Goal: Task Accomplishment & Management: Manage account settings

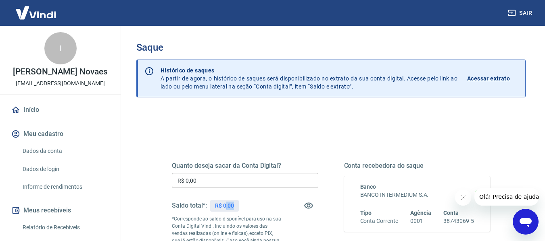
drag, startPoint x: 244, startPoint y: 206, endPoint x: 237, endPoint y: 200, distance: 9.4
click at [225, 206] on div "Saldo total*: R$ 0,00" at bounding box center [245, 205] width 146 height 19
click at [248, 200] on div "Saldo total*: R$ 0,00" at bounding box center [245, 205] width 146 height 19
